Goal: Navigation & Orientation: Go to known website

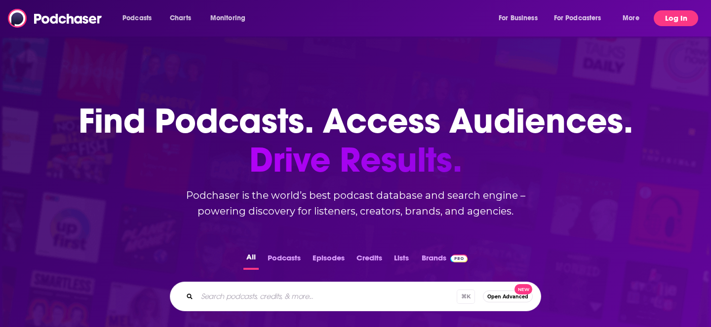
click at [683, 16] on button "Log In" at bounding box center [676, 18] width 44 height 16
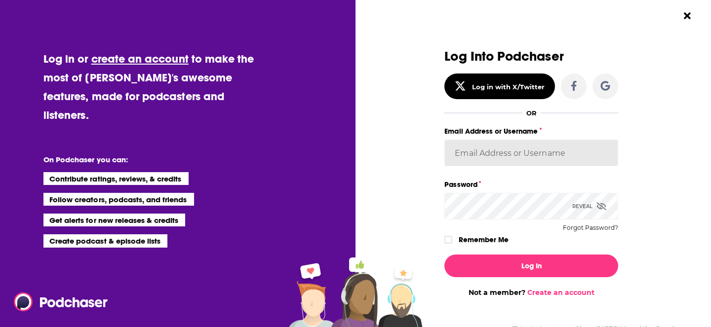
click at [457, 152] on input "Email Address or Username" at bounding box center [531, 153] width 174 height 27
click at [461, 154] on input "Email Address or Username" at bounding box center [531, 153] width 174 height 27
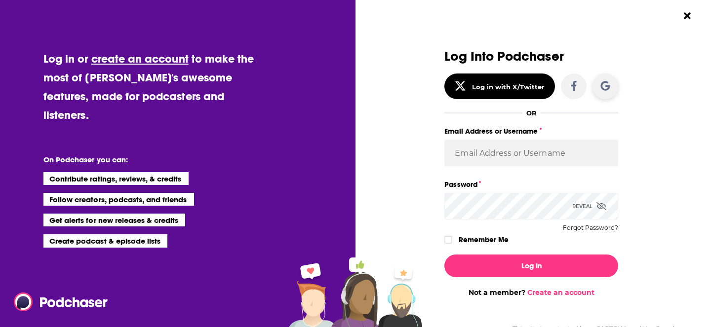
click at [608, 87] on icon "Dialog" at bounding box center [606, 86] width 10 height 10
